Goal: Book appointment/travel/reservation

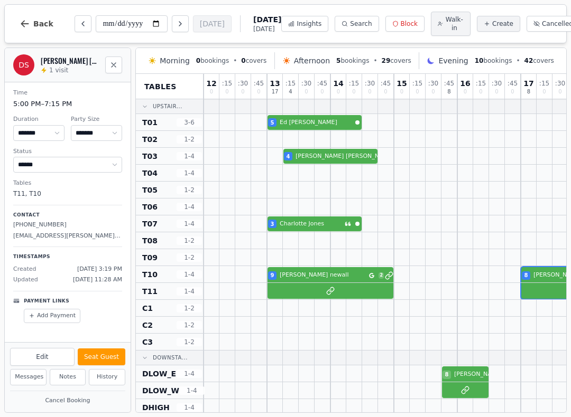
select select "****"
select select "*"
click at [172, 26] on button "Next day" at bounding box center [180, 23] width 17 height 17
type input "**********"
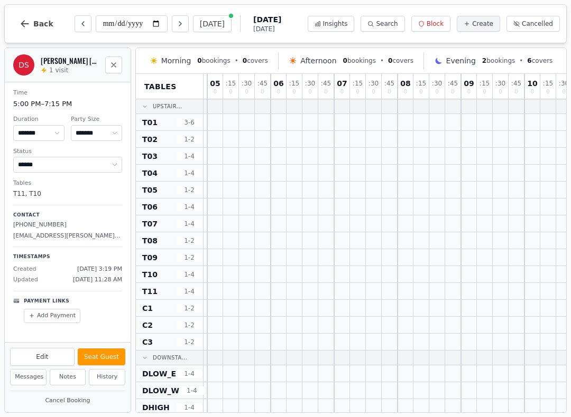
scroll to position [-1, 64]
click at [487, 23] on span "Create" at bounding box center [482, 24] width 21 height 8
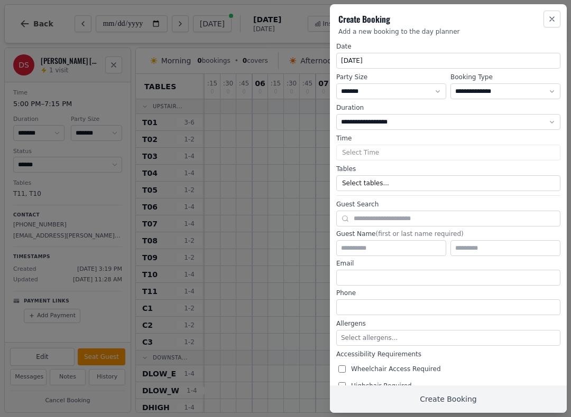
select select "****"
click at [395, 87] on select "* ***** * ****** * ****** * ****** * ****** * ****** * ****** * ****** * ******…" at bounding box center [391, 91] width 110 height 16
select select "*"
select select "****"
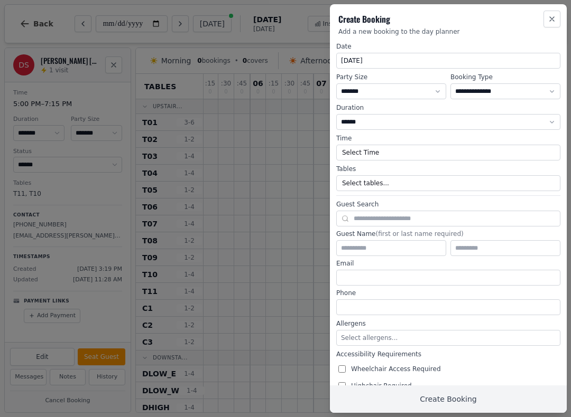
click at [389, 151] on button "Select Time" at bounding box center [448, 153] width 224 height 16
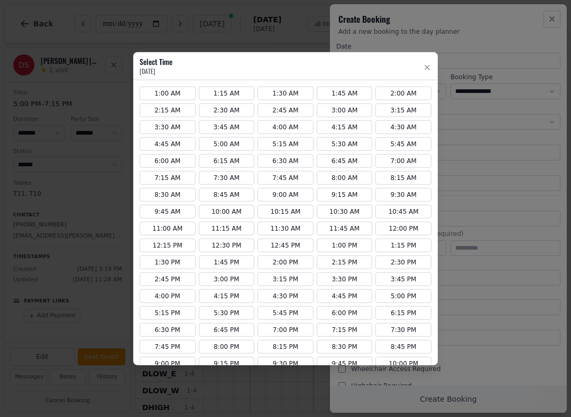
click at [225, 241] on button "12:30 PM" at bounding box center [227, 246] width 56 height 14
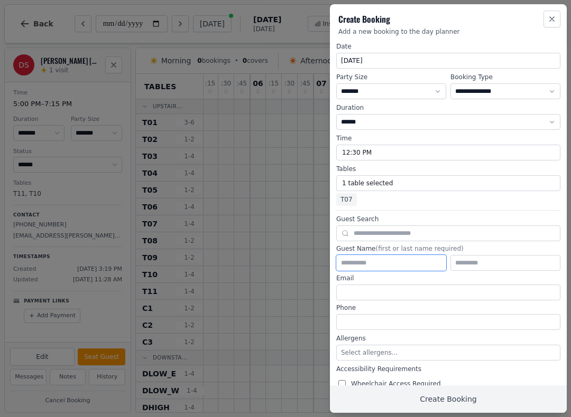
click at [385, 262] on input "text" at bounding box center [391, 263] width 110 height 16
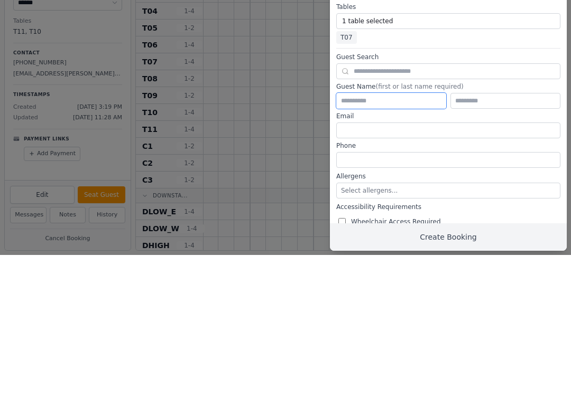
type input "*"
type input "******"
click at [480, 255] on input "text" at bounding box center [505, 263] width 110 height 16
click at [500, 314] on input "tel" at bounding box center [448, 322] width 224 height 16
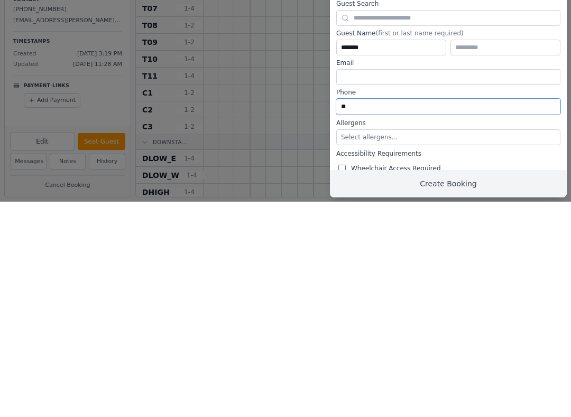
type input "*"
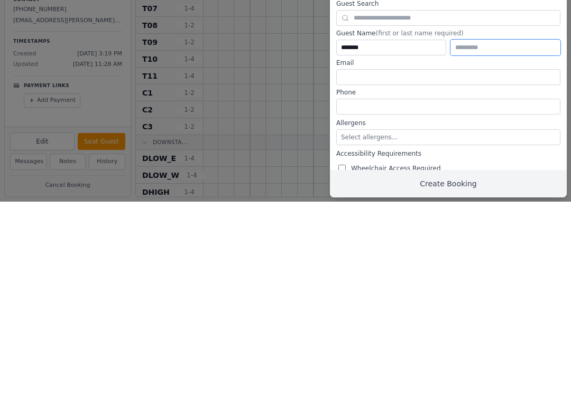
click at [496, 255] on input "text" at bounding box center [505, 263] width 110 height 16
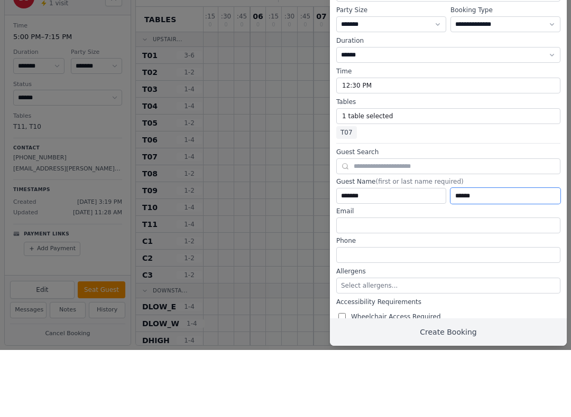
type input "******"
click at [402, 345] on button "Select allergens..." at bounding box center [448, 353] width 224 height 16
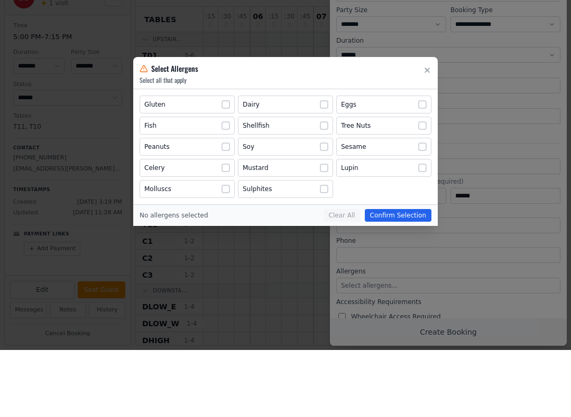
click at [429, 184] on button "Tree Nuts" at bounding box center [383, 193] width 95 height 18
click at [419, 194] on div "Gluten Dairy Eggs Fish Shellfish Tree Nuts Peanuts Soy Sesame Celery Mustard Lu…" at bounding box center [286, 214] width 292 height 103
click at [409, 226] on button "Lupin" at bounding box center [383, 235] width 95 height 18
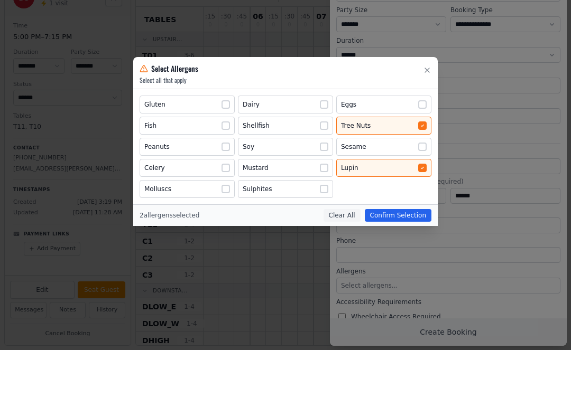
click at [417, 226] on button "Lupin" at bounding box center [383, 235] width 95 height 18
click at [408, 184] on button "Tree Nuts" at bounding box center [383, 193] width 95 height 18
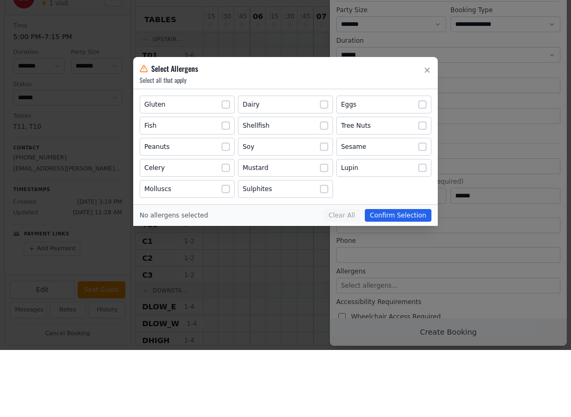
click at [428, 184] on button "Tree Nuts" at bounding box center [383, 193] width 95 height 18
click at [422, 189] on div at bounding box center [422, 193] width 8 height 8
click at [500, 320] on div at bounding box center [285, 208] width 571 height 417
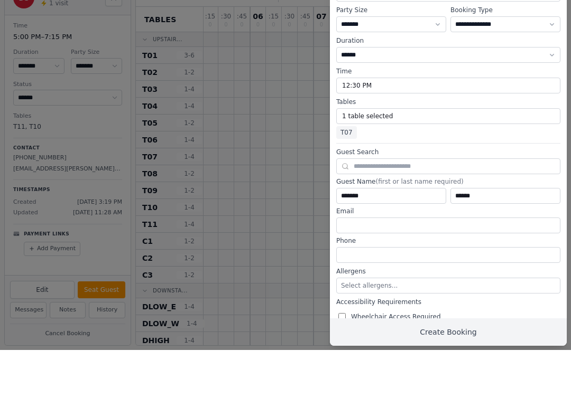
click at [389, 349] on span "Select allergens..." at bounding box center [369, 352] width 57 height 7
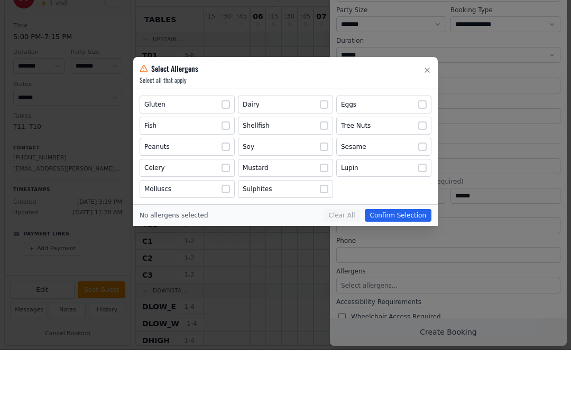
click at [425, 189] on div at bounding box center [422, 193] width 8 height 8
click at [426, 133] on icon "button" at bounding box center [427, 137] width 8 height 8
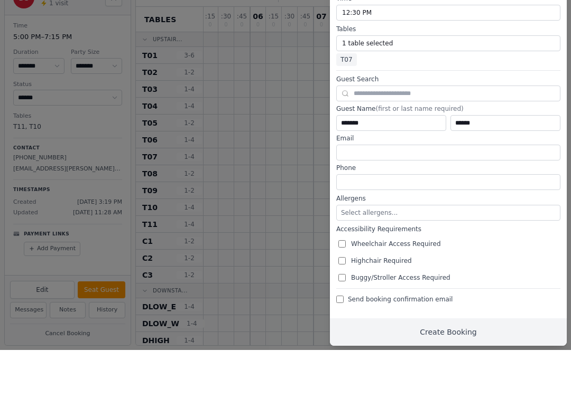
scroll to position [73, 0]
click at [422, 272] on button "Select allergens..." at bounding box center [448, 280] width 224 height 16
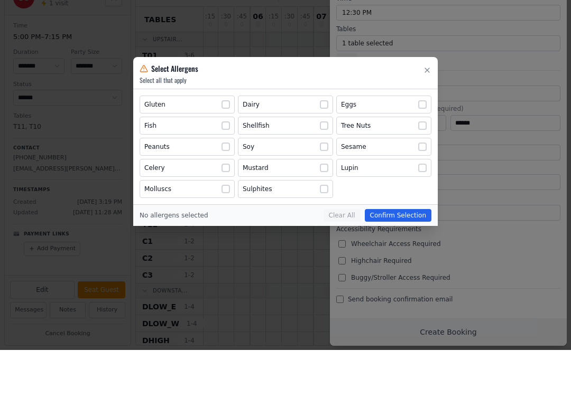
click at [425, 189] on div at bounding box center [422, 193] width 8 height 8
click at [400, 231] on div "Lupin" at bounding box center [384, 235] width 86 height 8
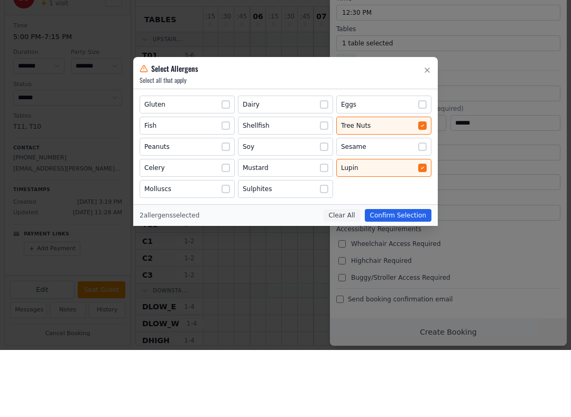
click at [434, 124] on h2 "Select Allergens Select all that apply" at bounding box center [285, 140] width 304 height 32
click at [341, 281] on div at bounding box center [285, 208] width 571 height 417
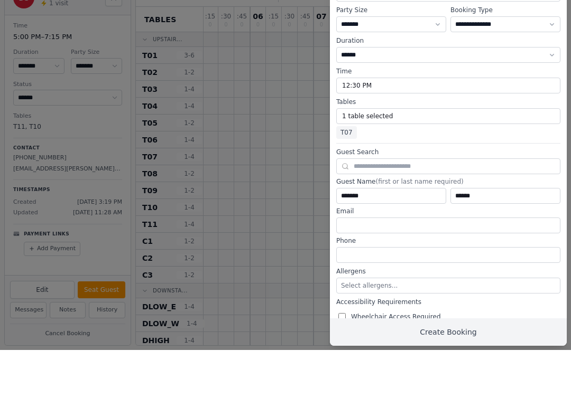
scroll to position [0, 0]
click at [430, 335] on label "Allergens" at bounding box center [448, 339] width 224 height 8
click at [440, 345] on button "Select allergens..." at bounding box center [448, 353] width 224 height 16
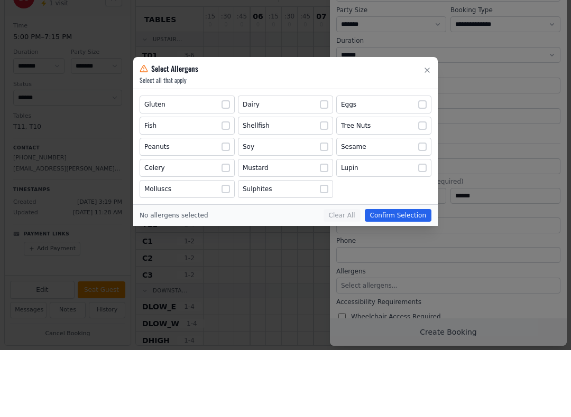
click at [415, 184] on button "Tree Nuts" at bounding box center [383, 193] width 95 height 18
click at [410, 186] on div "Gluten Dairy Eggs Fish Shellfish Tree Nuts Peanuts Soy Sesame Celery Mustard Lu…" at bounding box center [286, 214] width 292 height 103
click at [423, 168] on div at bounding box center [422, 172] width 8 height 8
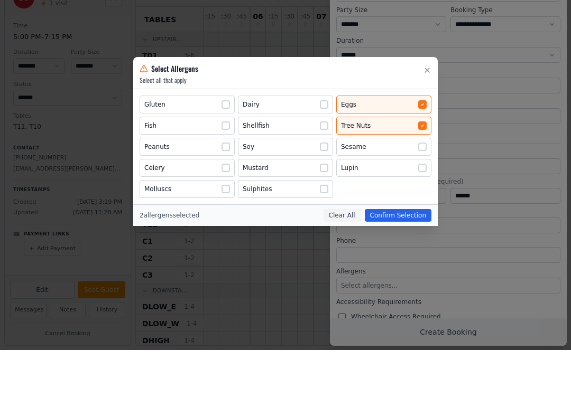
click at [404, 128] on div "Select Allergens" at bounding box center [286, 135] width 292 height 15
click at [403, 124] on h2 "Select Allergens Select all that apply" at bounding box center [285, 140] width 304 height 32
click at [337, 284] on div at bounding box center [285, 208] width 571 height 417
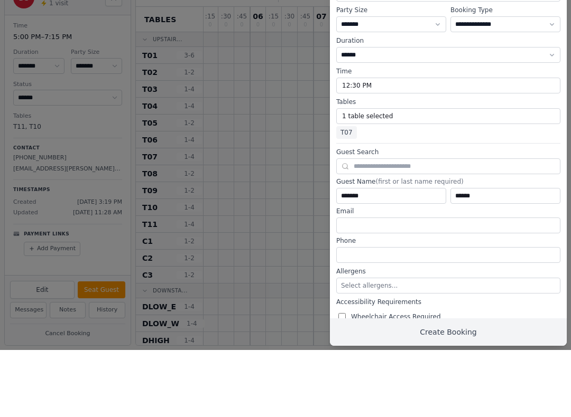
click at [385, 349] on span "Select allergens..." at bounding box center [369, 352] width 57 height 7
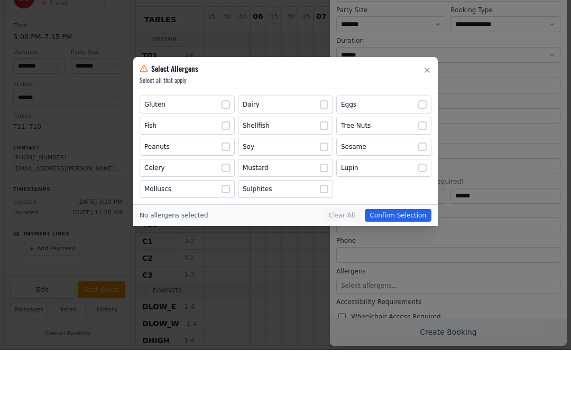
click at [425, 184] on button "Tree Nuts" at bounding box center [383, 193] width 95 height 18
click at [423, 128] on button "button" at bounding box center [427, 135] width 8 height 15
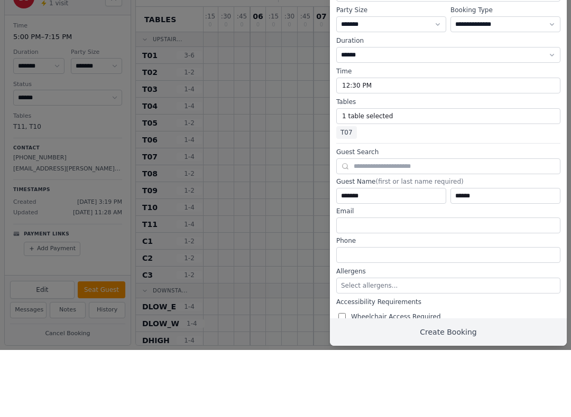
click at [404, 386] on button "Create Booking" at bounding box center [448, 399] width 237 height 27
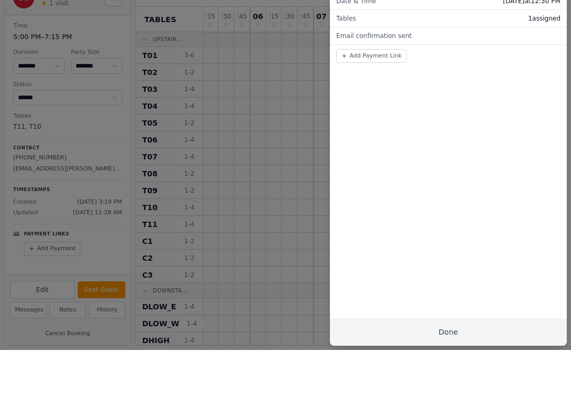
click at [489, 386] on button "Done" at bounding box center [448, 399] width 237 height 27
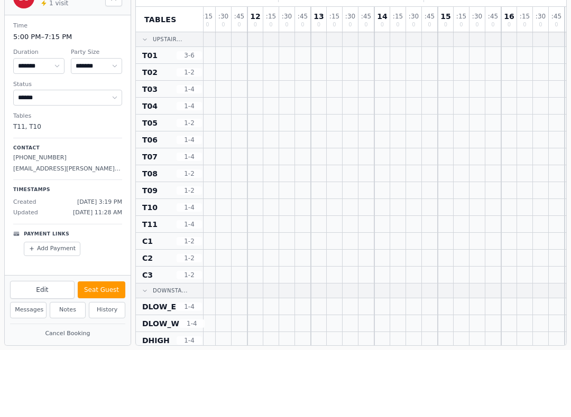
scroll to position [0, 464]
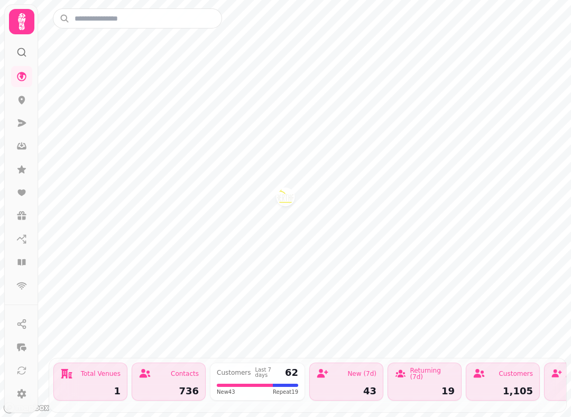
click at [20, 261] on icon at bounding box center [21, 262] width 8 height 6
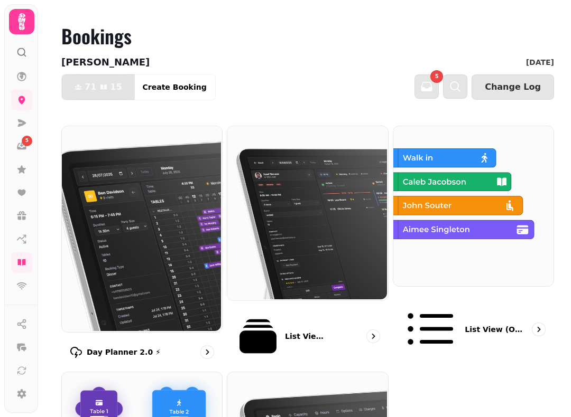
click at [161, 200] on img at bounding box center [141, 228] width 160 height 206
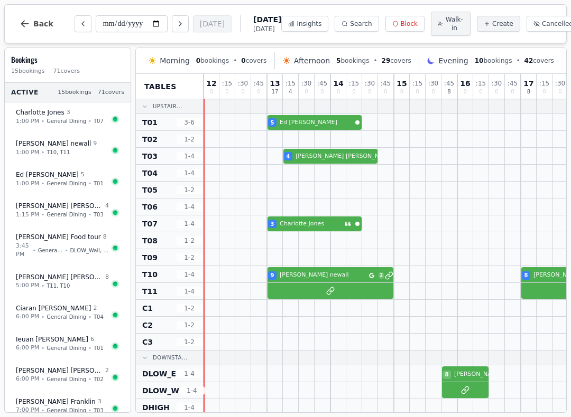
click at [176, 25] on icon "Next day" at bounding box center [180, 24] width 8 height 8
type input "**********"
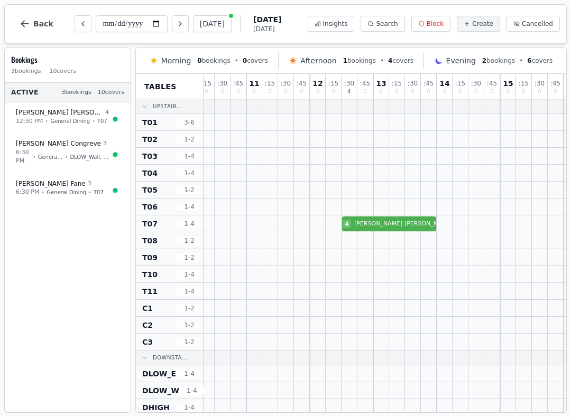
scroll to position [0, 404]
select select "****"
select select "*"
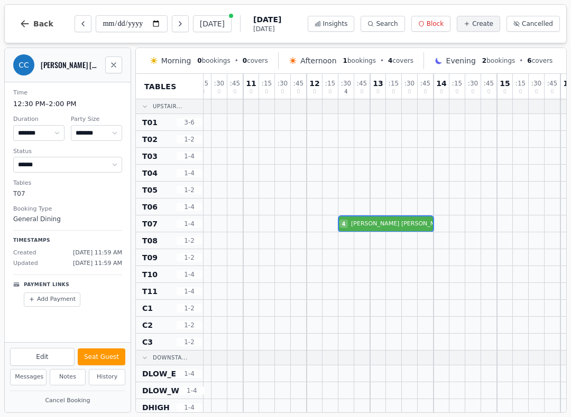
click at [36, 26] on span "Back" at bounding box center [43, 23] width 20 height 7
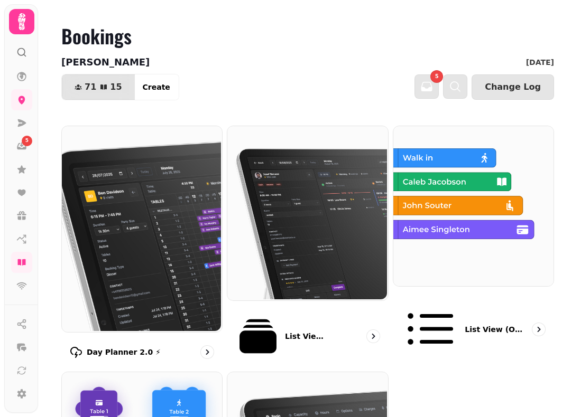
click at [166, 248] on img at bounding box center [141, 228] width 160 height 206
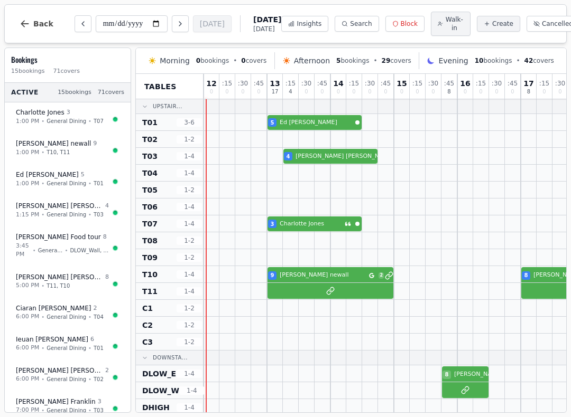
click at [445, 30] on span "Walk-in" at bounding box center [454, 23] width 18 height 17
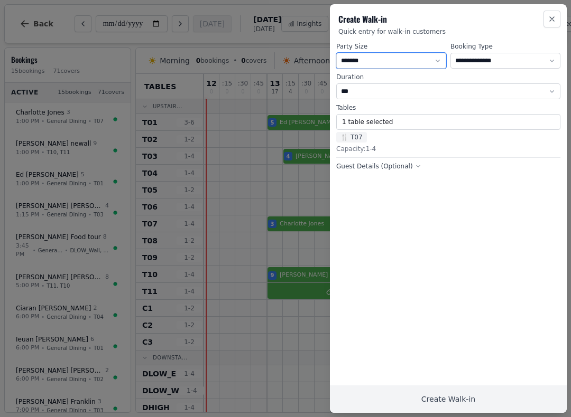
click at [402, 53] on select "* ***** * ****** * ****** * ****** * ****** * ****** * ****** * ****** * ******…" at bounding box center [391, 61] width 110 height 16
select select "*"
click at [359, 138] on span "🍴 T07" at bounding box center [351, 137] width 31 height 11
click at [421, 115] on button "1 table selected" at bounding box center [448, 122] width 224 height 16
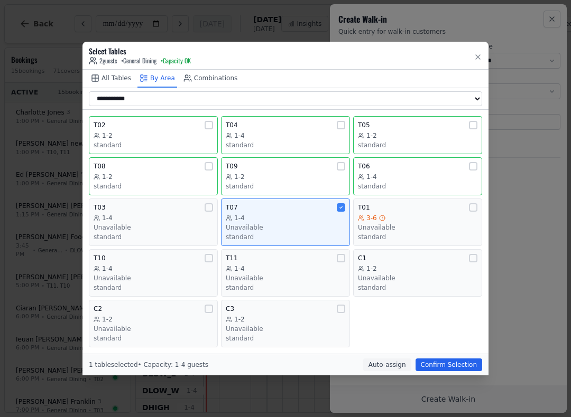
click at [397, 123] on div "T05" at bounding box center [417, 125] width 119 height 8
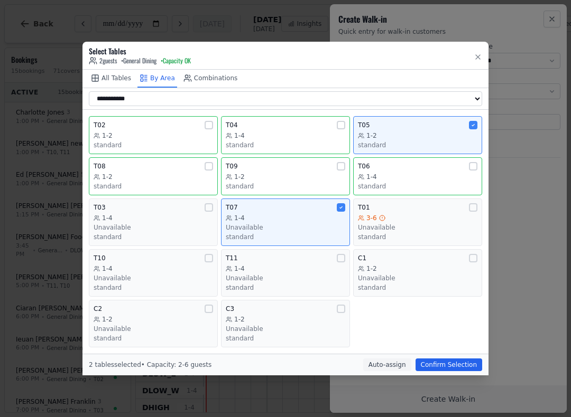
click at [310, 224] on div "Unavailable" at bounding box center [285, 228] width 119 height 8
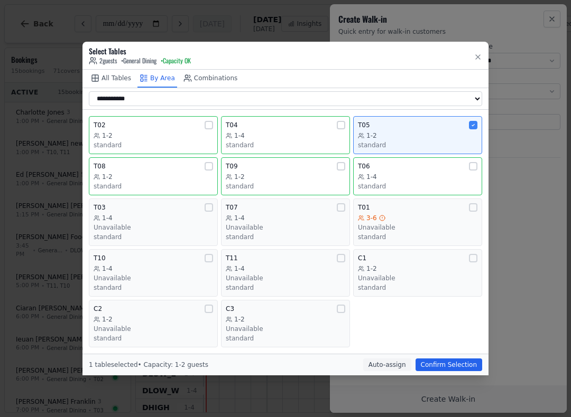
click at [460, 362] on button "Confirm Selection" at bounding box center [448, 365] width 67 height 13
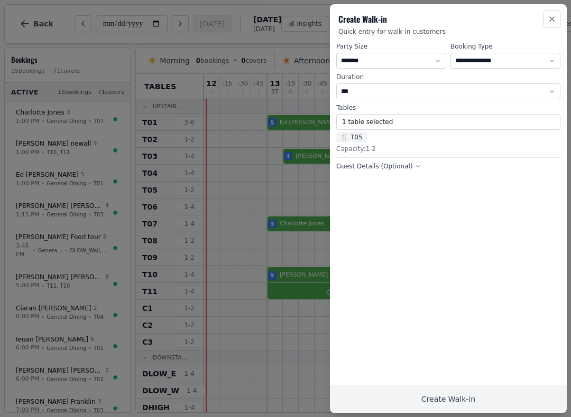
click at [485, 397] on button "Create Walk-in" at bounding box center [448, 399] width 237 height 27
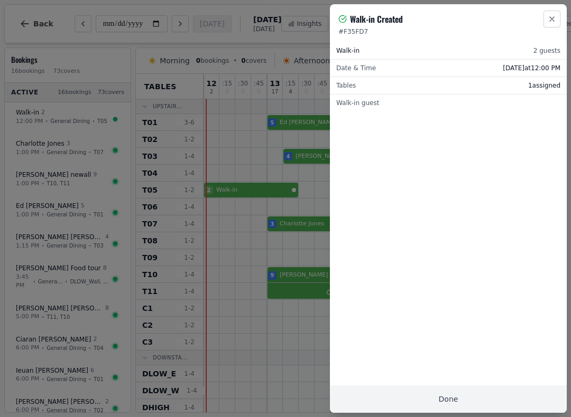
click at [477, 412] on button "Done" at bounding box center [448, 399] width 237 height 27
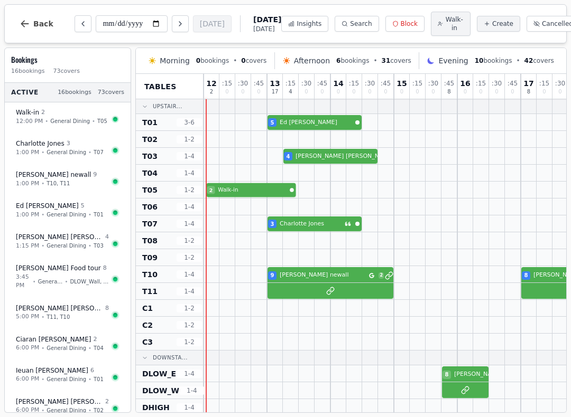
select select "****"
select select "*"
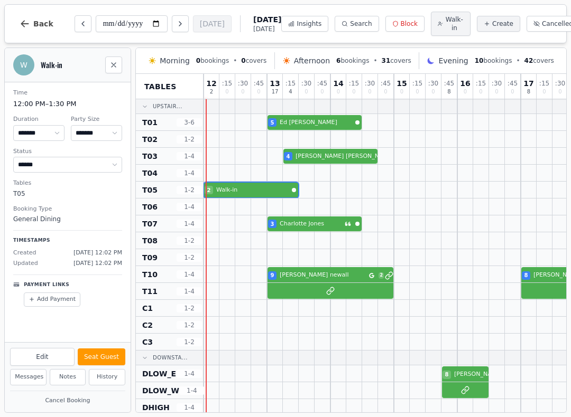
click at [106, 362] on button "Seat Guest" at bounding box center [102, 357] width 48 height 17
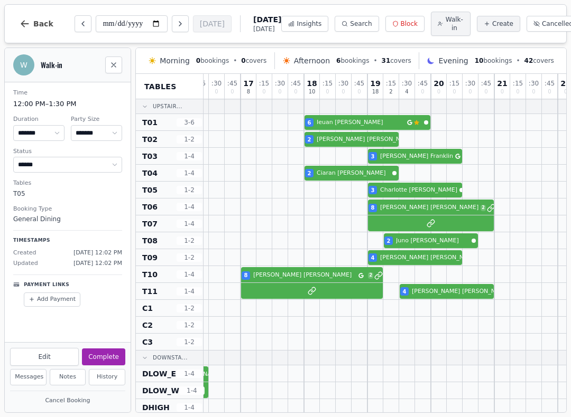
scroll to position [0, 280]
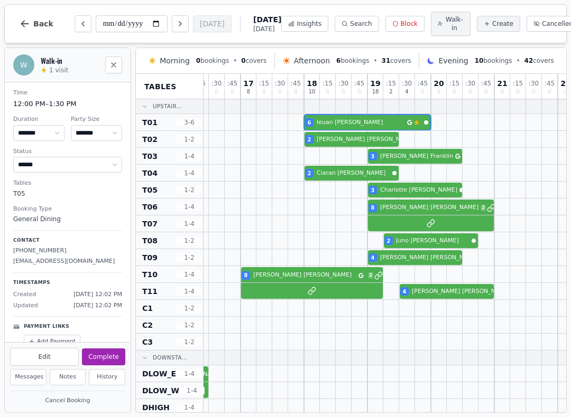
click at [405, 130] on div "5 Ed Valiente 6 Ieuan Hennessey Customer has left a review" at bounding box center [264, 122] width 682 height 17
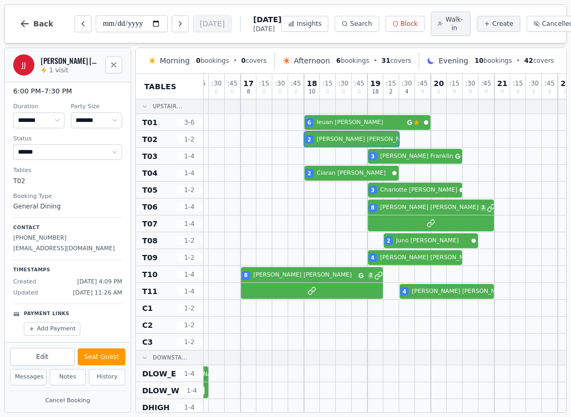
scroll to position [11, 0]
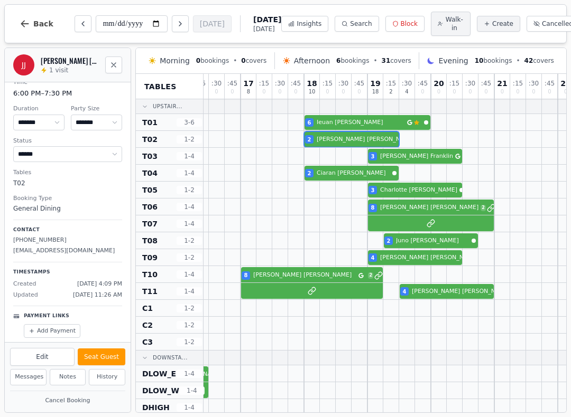
click at [372, 140] on div "2 Jon Joseph" at bounding box center [264, 139] width 682 height 17
click at [420, 162] on div "4 James Hanlon 3 Hannah Franklin" at bounding box center [264, 156] width 682 height 17
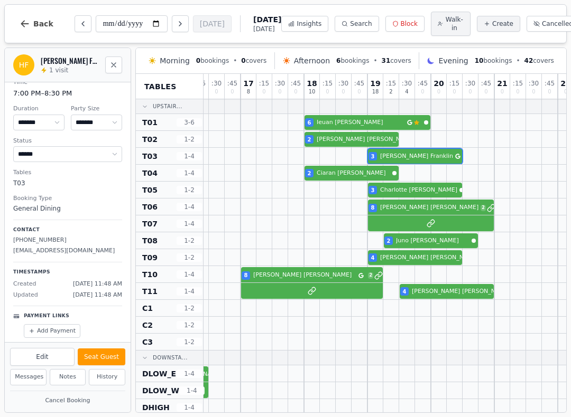
click at [365, 178] on div "2 Ciaran Boyle" at bounding box center [264, 173] width 682 height 17
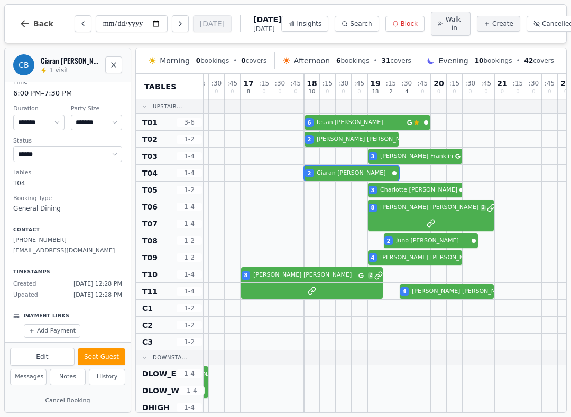
click at [408, 199] on div "2 Walk-in 3 Charlotte Russell" at bounding box center [264, 190] width 682 height 17
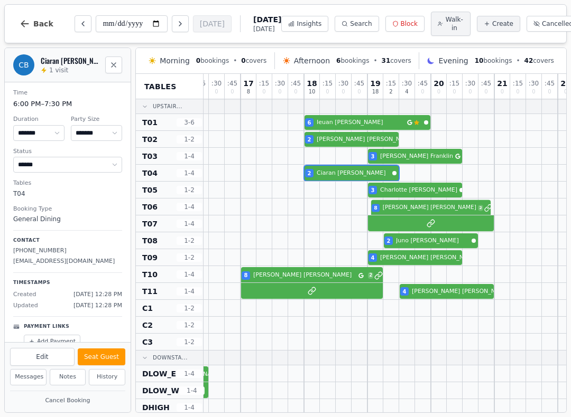
click at [416, 216] on div "8 Louis Robinson 2" at bounding box center [264, 207] width 682 height 17
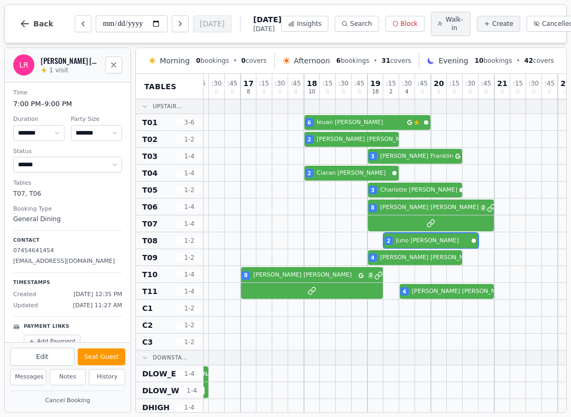
click at [411, 235] on div at bounding box center [407, 241] width 16 height 16
click at [406, 259] on div "4 Louise Howlett" at bounding box center [264, 257] width 682 height 17
click at [341, 289] on div "4 Scott Buxton" at bounding box center [264, 291] width 682 height 17
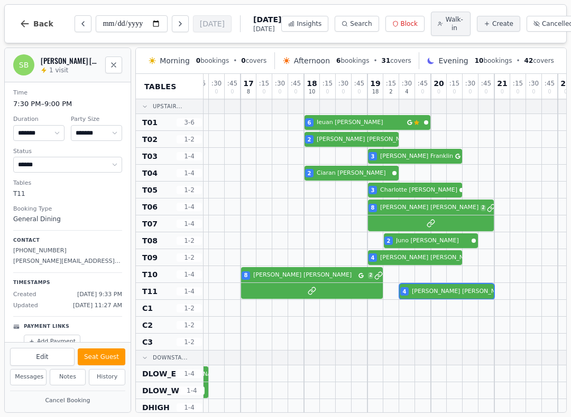
click at [444, 285] on div at bounding box center [439, 291] width 16 height 16
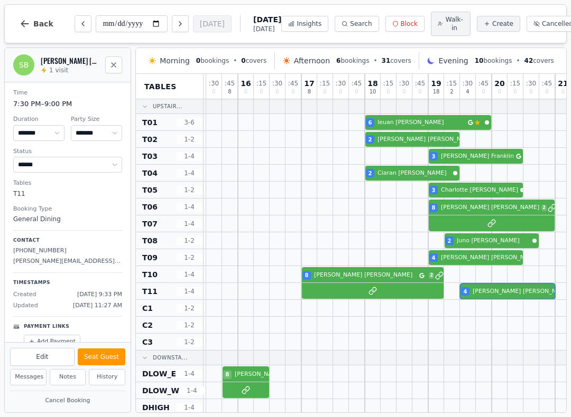
scroll to position [0, 220]
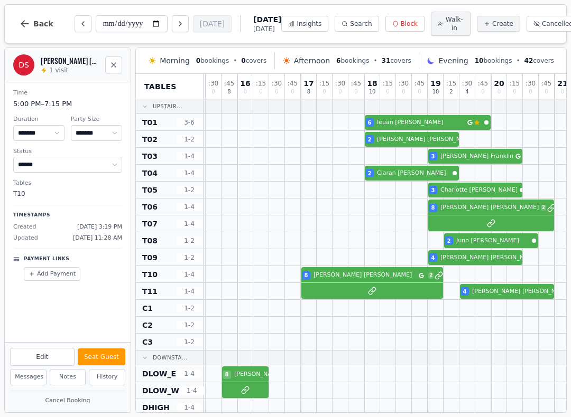
click at [413, 282] on div "9 stephen newall 2 8 Dave Santos 2" at bounding box center [325, 274] width 682 height 17
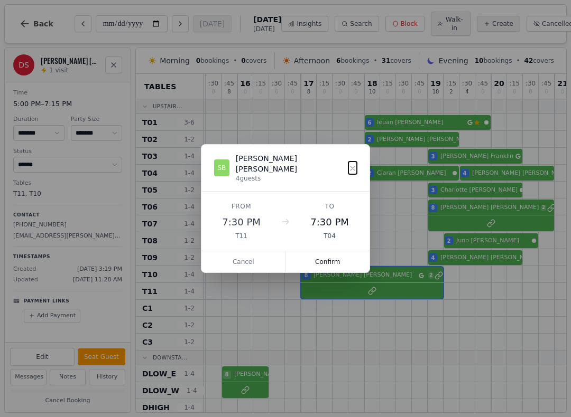
click at [345, 253] on button "Confirm" at bounding box center [328, 262] width 84 height 21
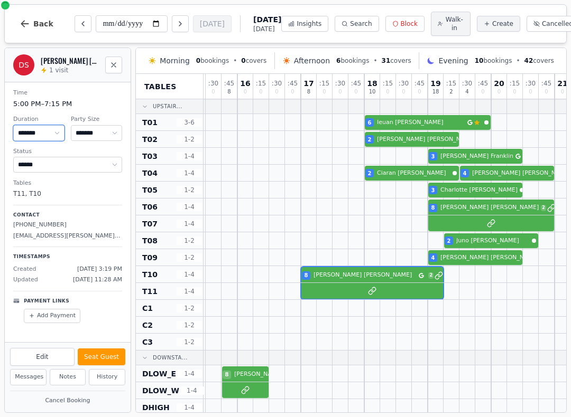
click at [46, 137] on select "******* ******* ******* ****** ****** ****** ****** ******* ****** ****** *****…" at bounding box center [38, 133] width 51 height 16
select select "****"
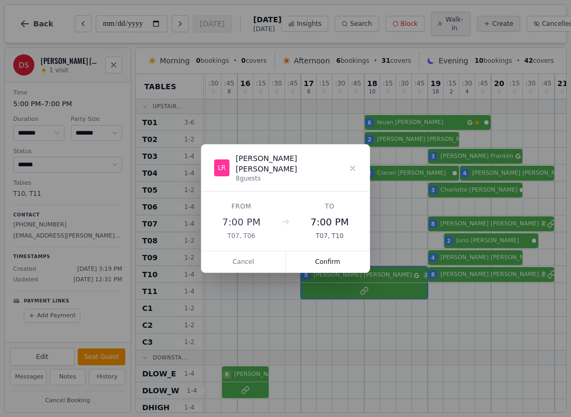
click at [351, 256] on button "Confirm" at bounding box center [328, 262] width 84 height 21
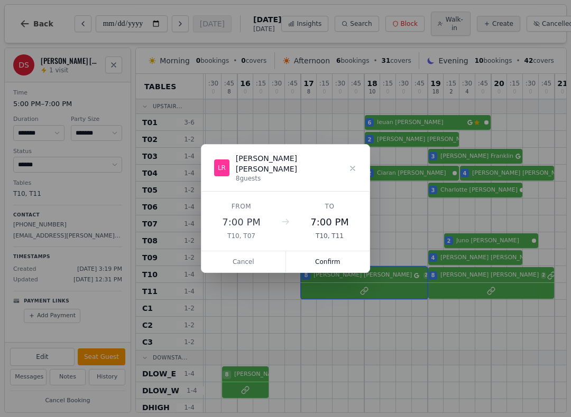
click at [350, 252] on button "Confirm" at bounding box center [328, 262] width 84 height 21
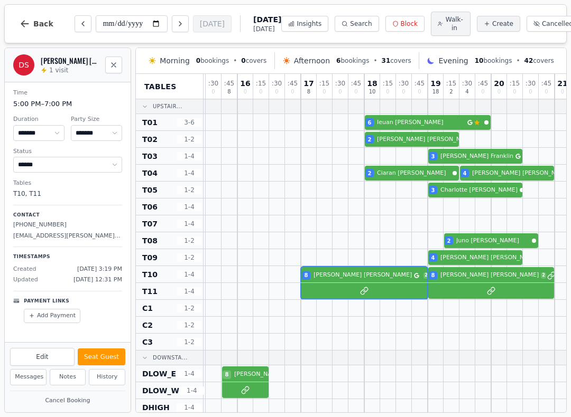
click at [492, 22] on span "Create" at bounding box center [502, 24] width 21 height 8
select select "****"
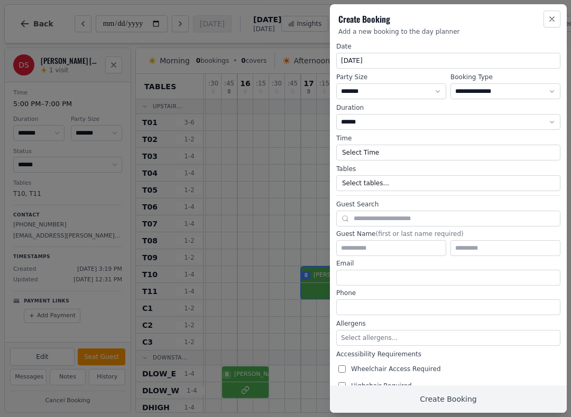
click at [560, 9] on div "Create Booking Add a new booking to the day planner" at bounding box center [448, 20] width 237 height 32
click at [555, 15] on icon "button" at bounding box center [551, 19] width 8 height 8
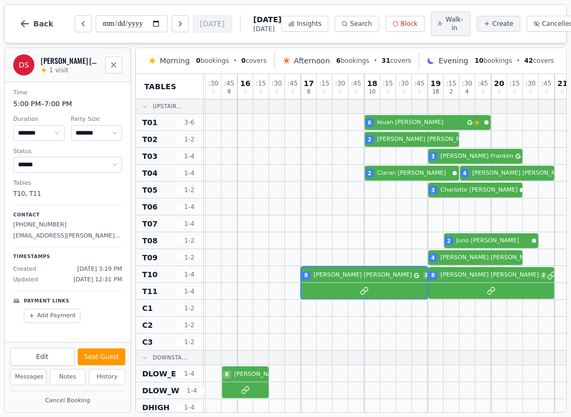
click at [492, 25] on span "Create" at bounding box center [502, 24] width 21 height 8
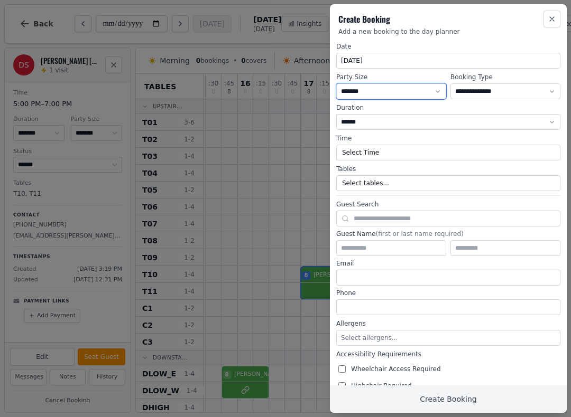
click at [410, 89] on select "* ***** * ****** * ****** * ****** * ****** * ****** * ****** * ****** * ******…" at bounding box center [391, 91] width 110 height 16
select select "*"
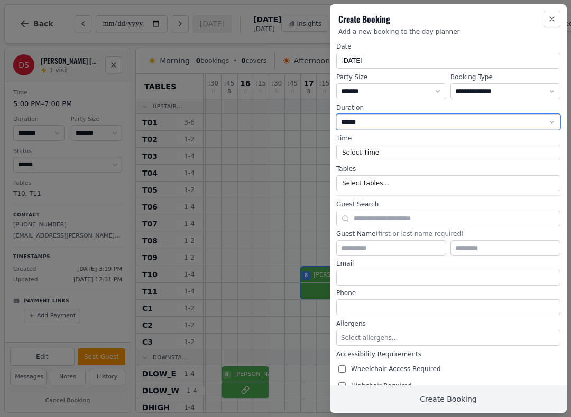
click at [476, 119] on select "**********" at bounding box center [448, 122] width 224 height 16
select select "****"
click at [446, 151] on button "Select Time" at bounding box center [448, 153] width 224 height 16
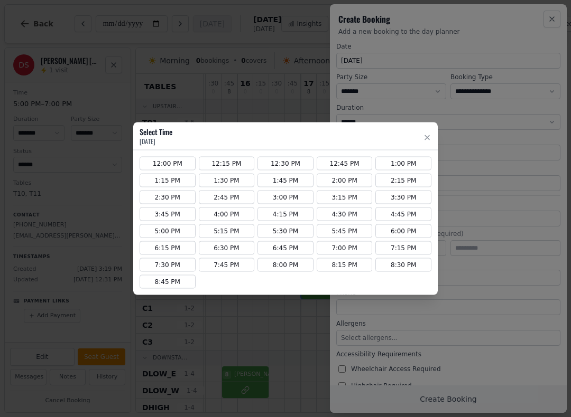
click at [415, 230] on button "6:00 PM" at bounding box center [403, 232] width 56 height 14
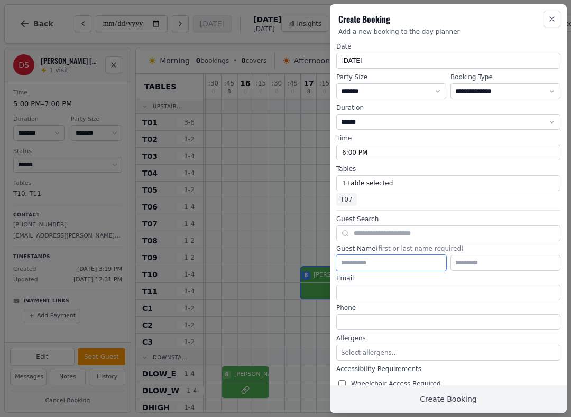
click at [386, 264] on input "text" at bounding box center [391, 263] width 110 height 16
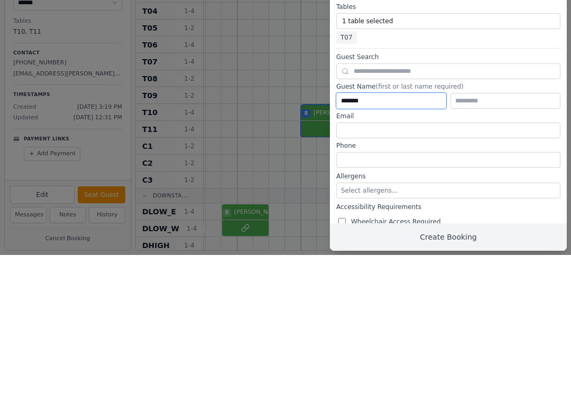
type input "******"
click at [496, 255] on input "text" at bounding box center [505, 263] width 110 height 16
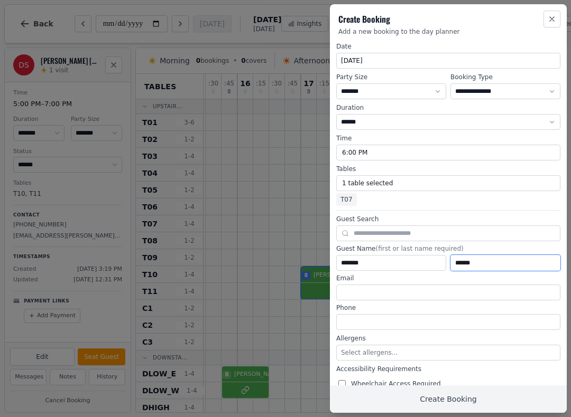
type input "******"
click at [461, 396] on button "Create Booking" at bounding box center [448, 399] width 237 height 27
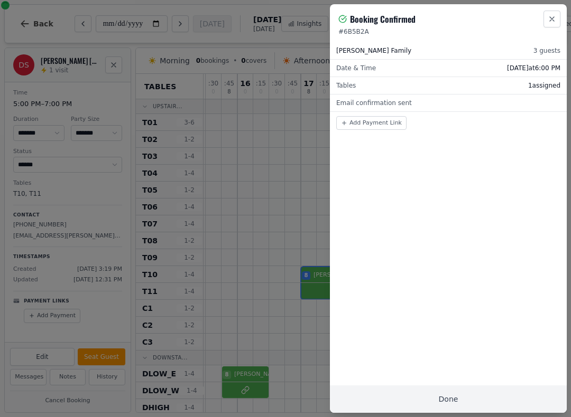
click at [472, 393] on button "Done" at bounding box center [448, 399] width 237 height 27
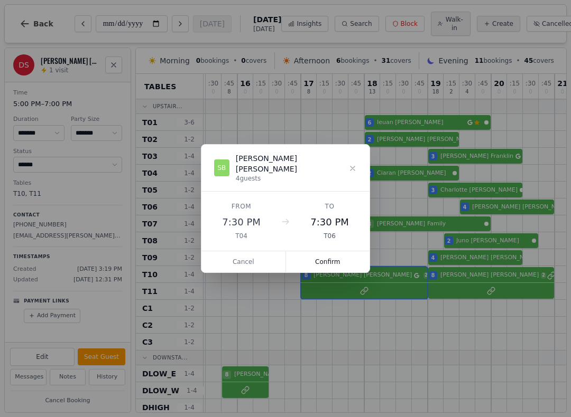
click at [346, 253] on button "Confirm" at bounding box center [328, 262] width 84 height 21
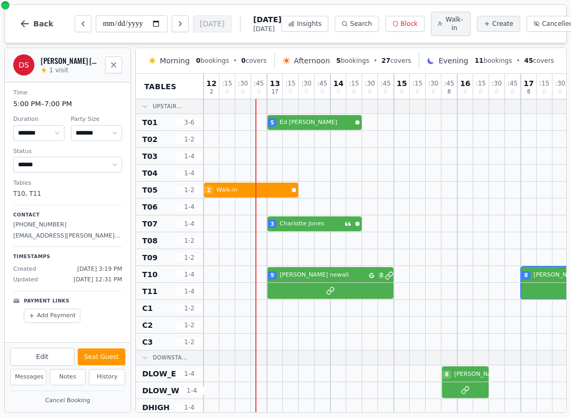
scroll to position [0, 0]
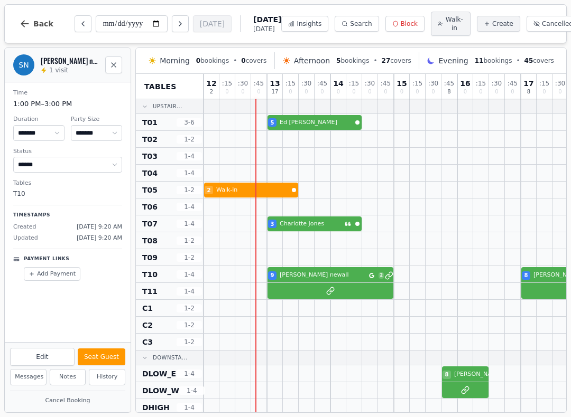
click at [337, 281] on div "9 stephen newall 2 8 Dave Santos 2 8 Louis Robinson 2" at bounding box center [544, 274] width 682 height 17
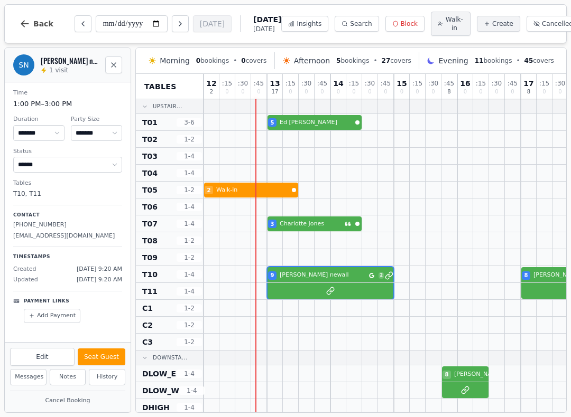
click at [104, 354] on button "Seat Guest" at bounding box center [102, 357] width 48 height 17
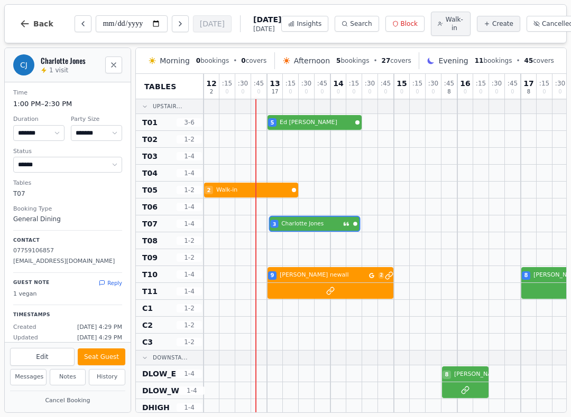
click at [318, 215] on div at bounding box center [322, 207] width 16 height 16
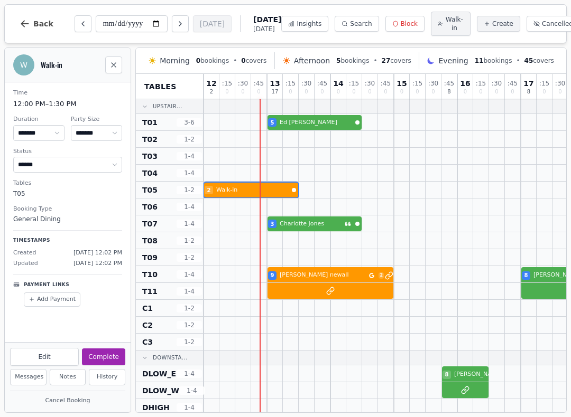
click at [264, 194] on div "2 Walk-in 3 Charlotte Russell" at bounding box center [544, 190] width 682 height 17
click at [107, 359] on button "Complete" at bounding box center [103, 357] width 43 height 17
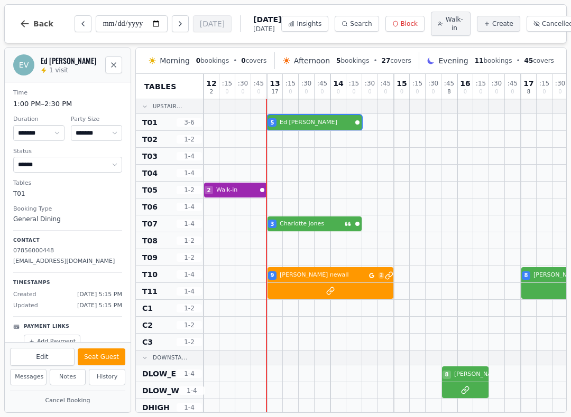
click at [320, 124] on div "5 Ed Valiente 6 Ieuan Hennessey Customer has left a review" at bounding box center [544, 122] width 682 height 17
click at [110, 352] on button "Seat Guest" at bounding box center [102, 357] width 48 height 17
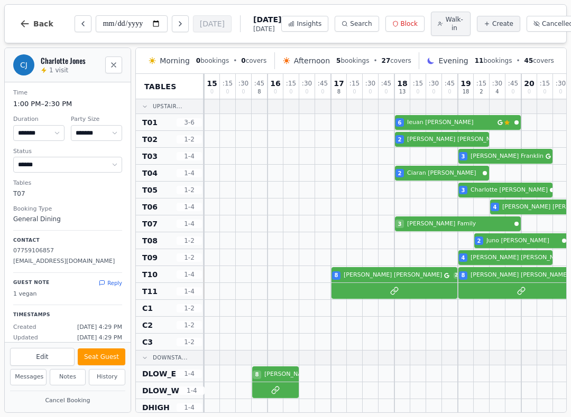
scroll to position [0, 194]
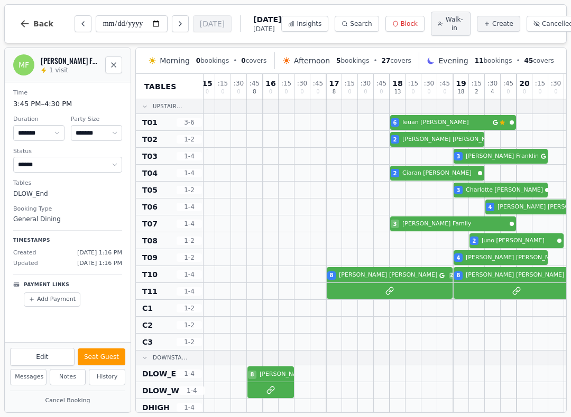
click at [265, 380] on div "8 Miguel Food tour 2" at bounding box center [350, 374] width 682 height 17
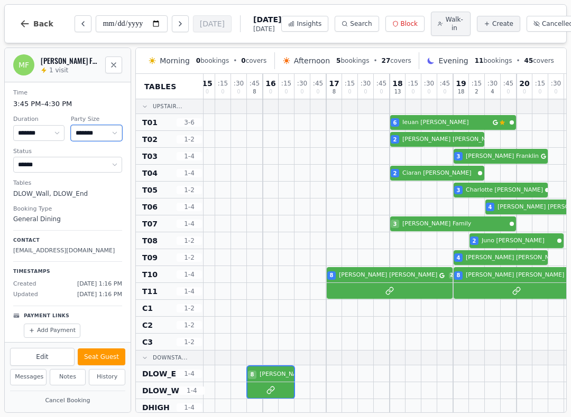
click at [97, 134] on select "* ***** * ****** * ****** * ****** * ****** * ****** * ****** * ****** * ******…" at bounding box center [96, 133] width 51 height 16
select select "*"
click at [416, 323] on div at bounding box center [413, 325] width 15 height 15
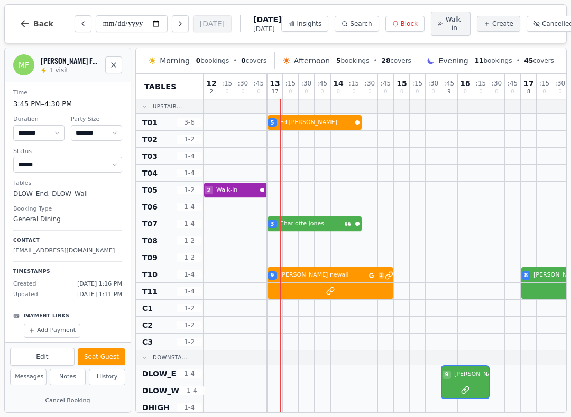
scroll to position [0, 0]
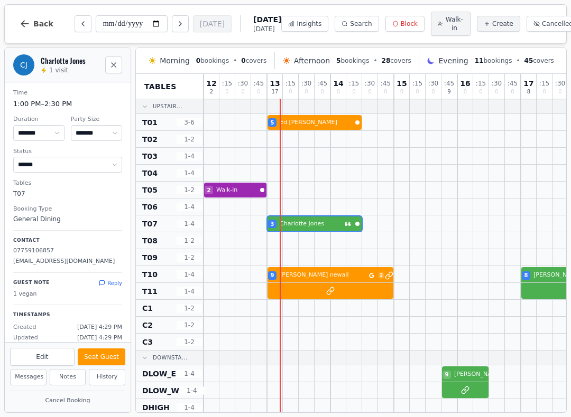
click at [108, 355] on button "Seat Guest" at bounding box center [102, 357] width 48 height 17
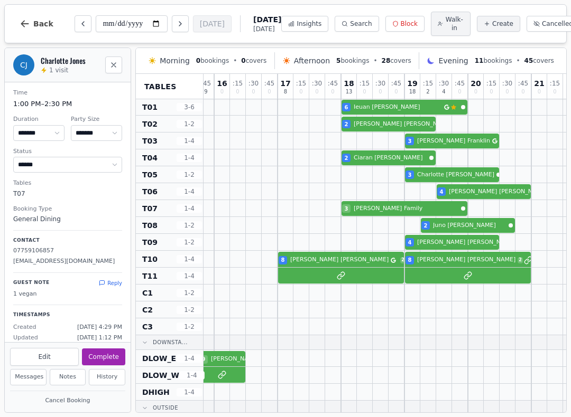
scroll to position [14, 243]
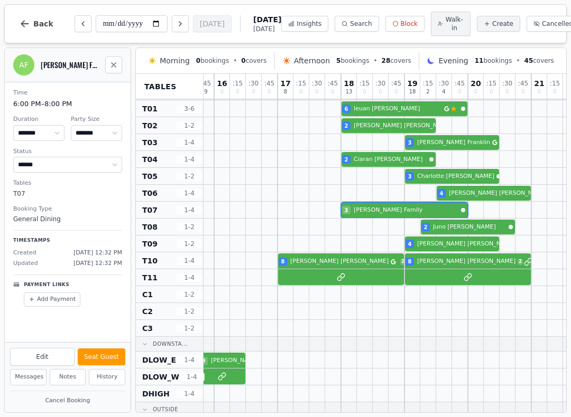
click at [398, 216] on div "3 Charlotte Jones 3 Alanna Family" at bounding box center [301, 210] width 682 height 17
click at [50, 133] on select "******* ******* ******* ****** ****** ****** ****** ******* ****** ****** *****…" at bounding box center [38, 133] width 51 height 16
select select "*****"
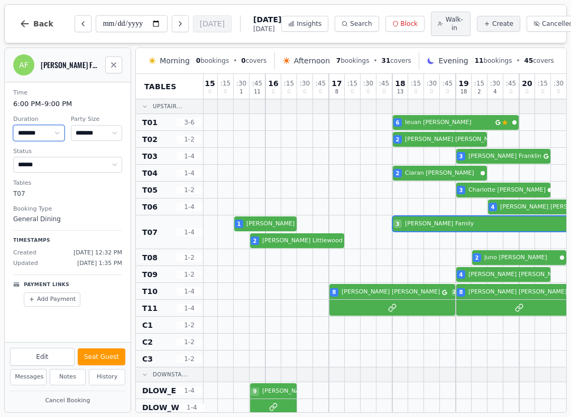
scroll to position [0, 192]
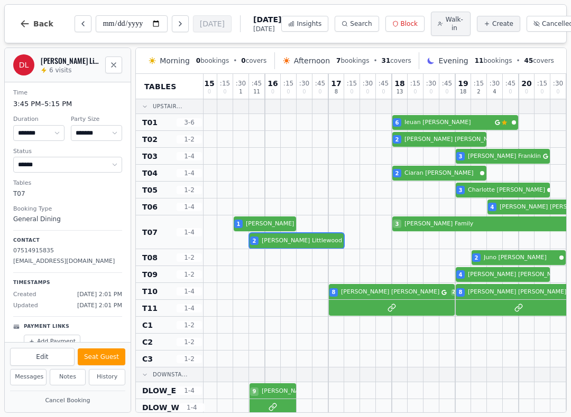
click at [274, 234] on div at bounding box center [273, 232] width 16 height 33
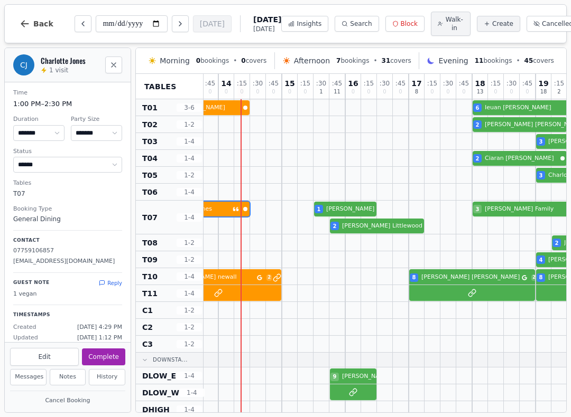
scroll to position [16, 132]
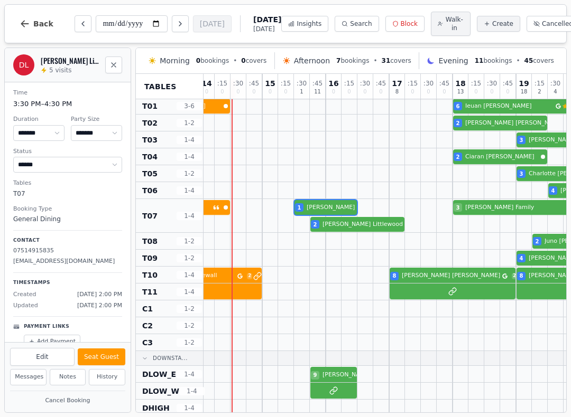
click at [319, 202] on div at bounding box center [318, 215] width 16 height 33
click at [80, 406] on button "Cancel Booking" at bounding box center [67, 401] width 115 height 13
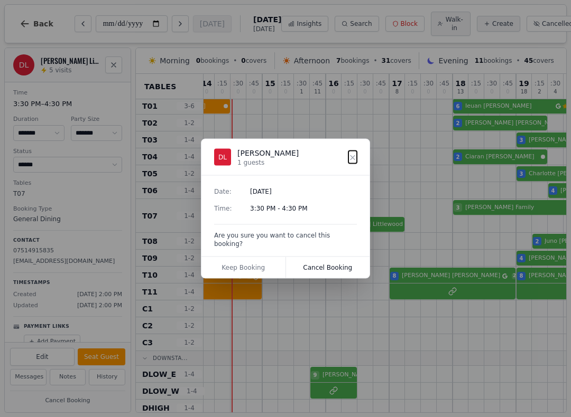
click at [326, 265] on button "Cancel Booking" at bounding box center [328, 267] width 84 height 21
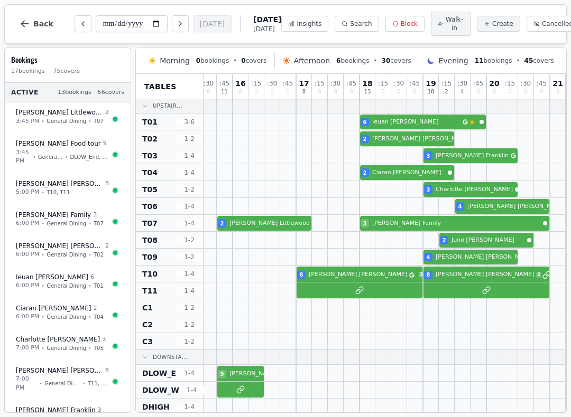
scroll to position [0, 225]
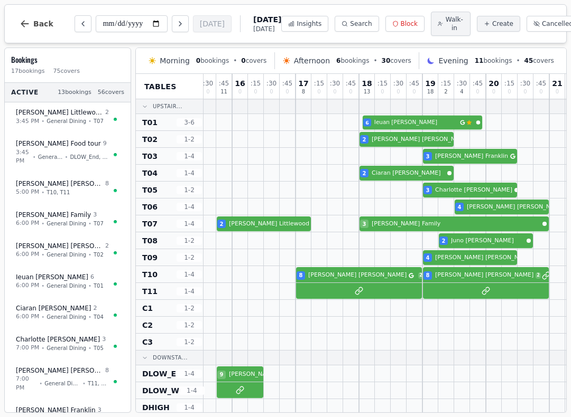
select select "****"
select select "*"
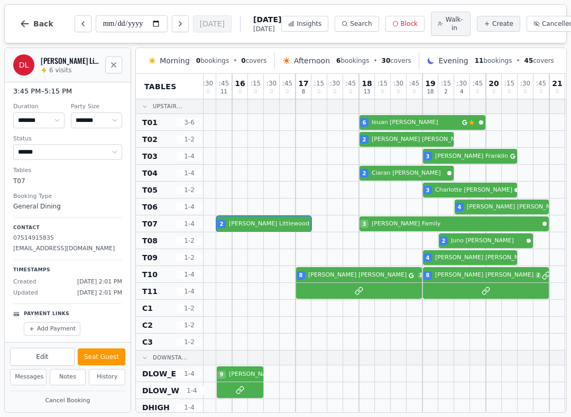
scroll to position [11, 0]
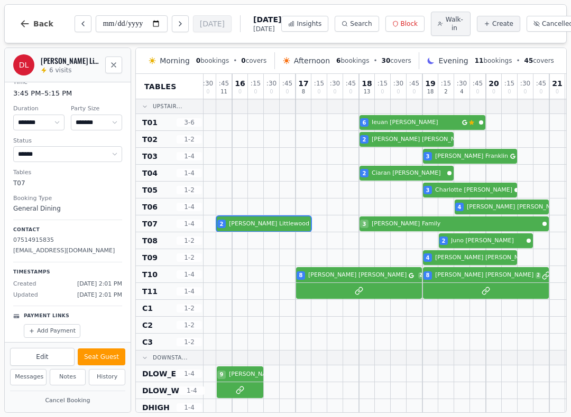
click at [254, 218] on div at bounding box center [256, 224] width 16 height 16
click at [416, 125] on div "5 Ed Valiente 6 Ieuan Hennessey Customer has left a review" at bounding box center [319, 122] width 682 height 17
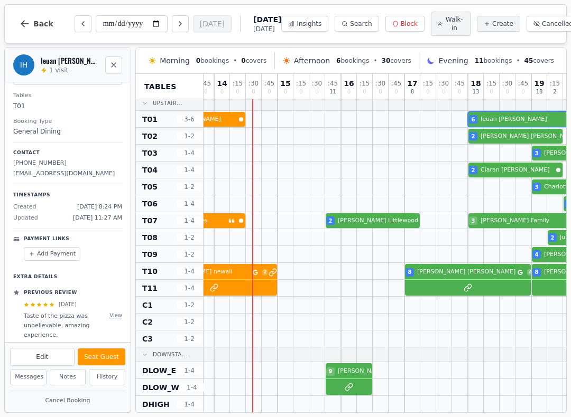
scroll to position [4, 116]
